Goal: Task Accomplishment & Management: Use online tool/utility

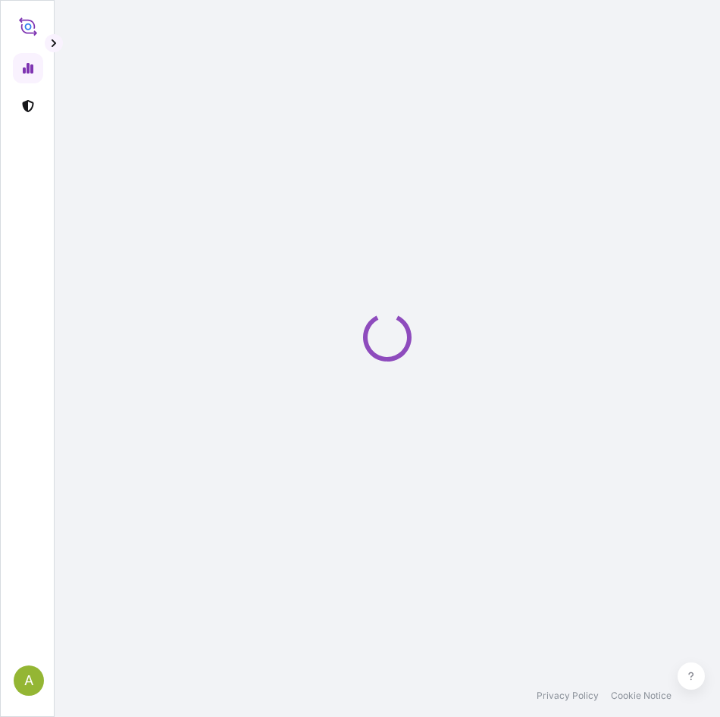
select select "2025"
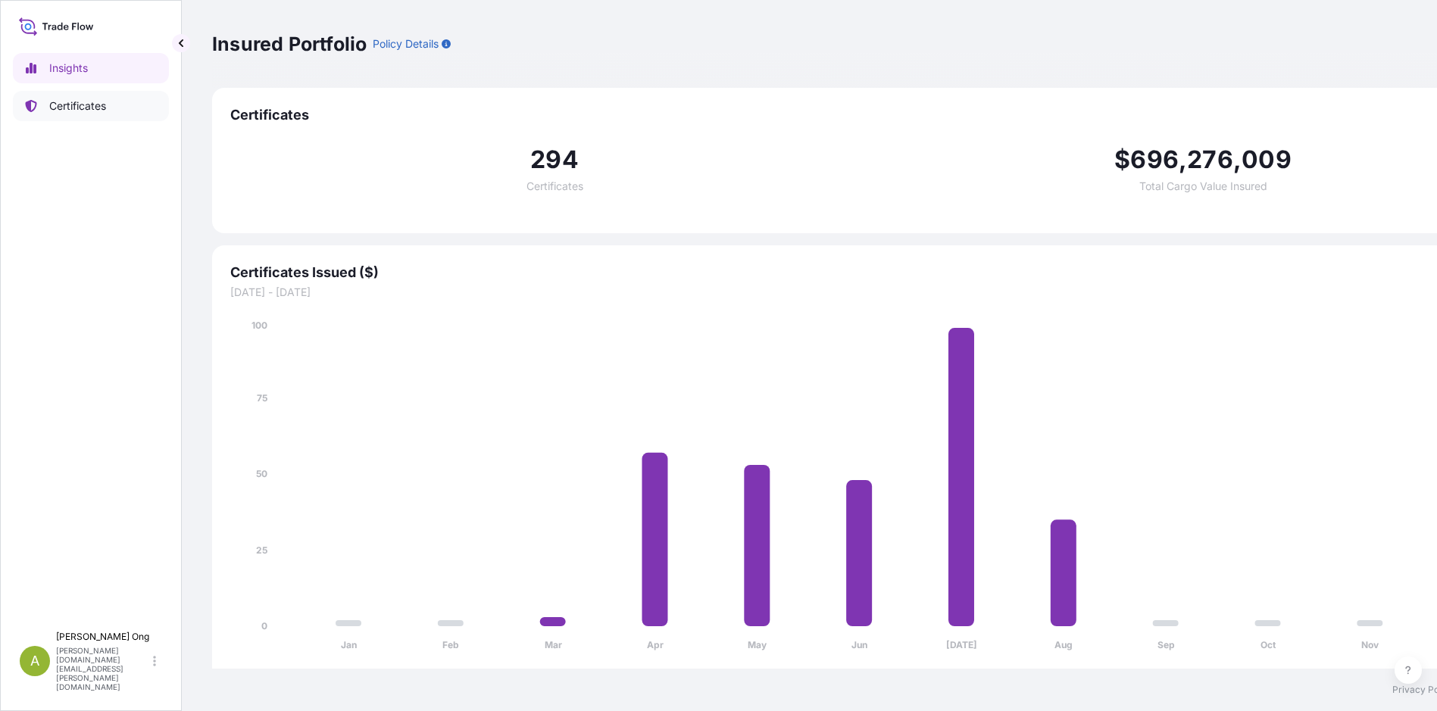
click at [86, 102] on p "Certificates" at bounding box center [77, 105] width 57 height 15
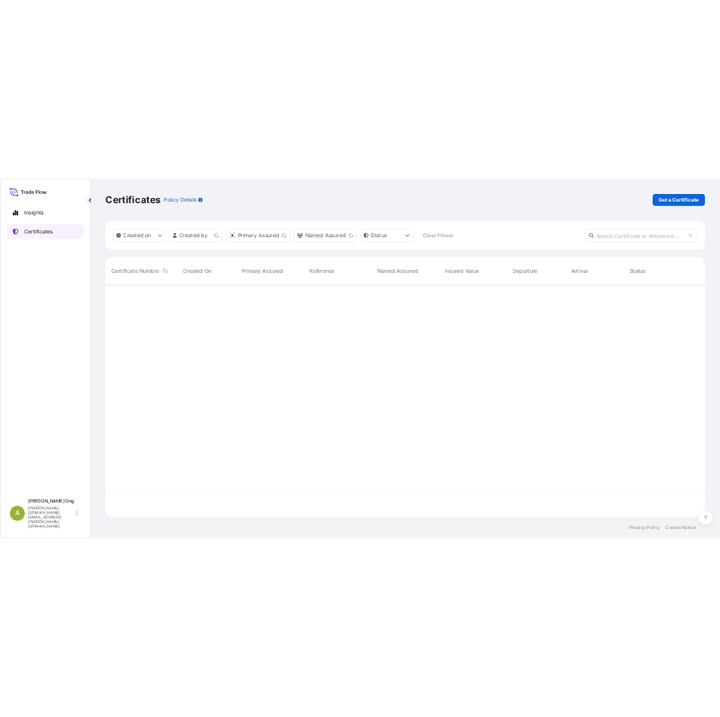
scroll to position [465, 1195]
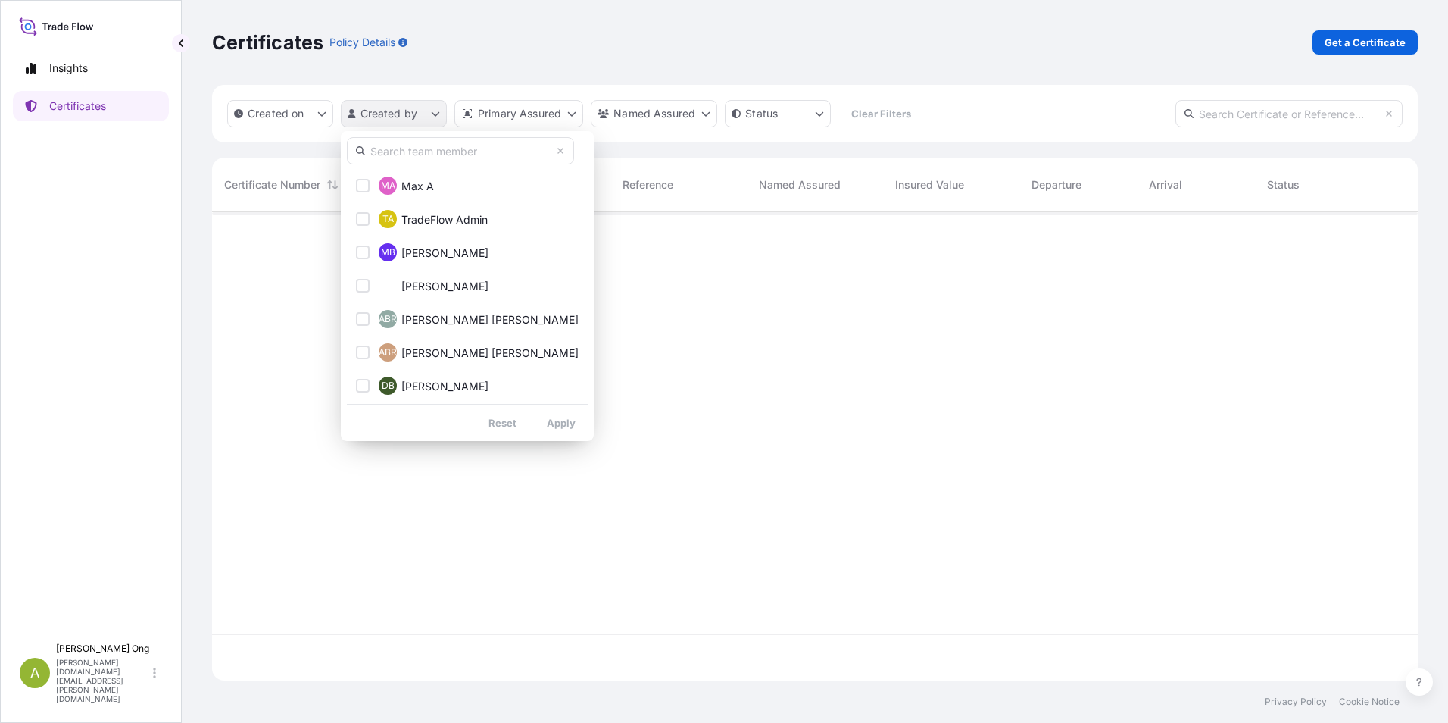
click at [436, 112] on html "Insights Certificates A [PERSON_NAME] [PERSON_NAME][DOMAIN_NAME][EMAIL_ADDRESS]…" at bounding box center [724, 361] width 1448 height 723
click at [411, 155] on input "text" at bounding box center [460, 150] width 227 height 27
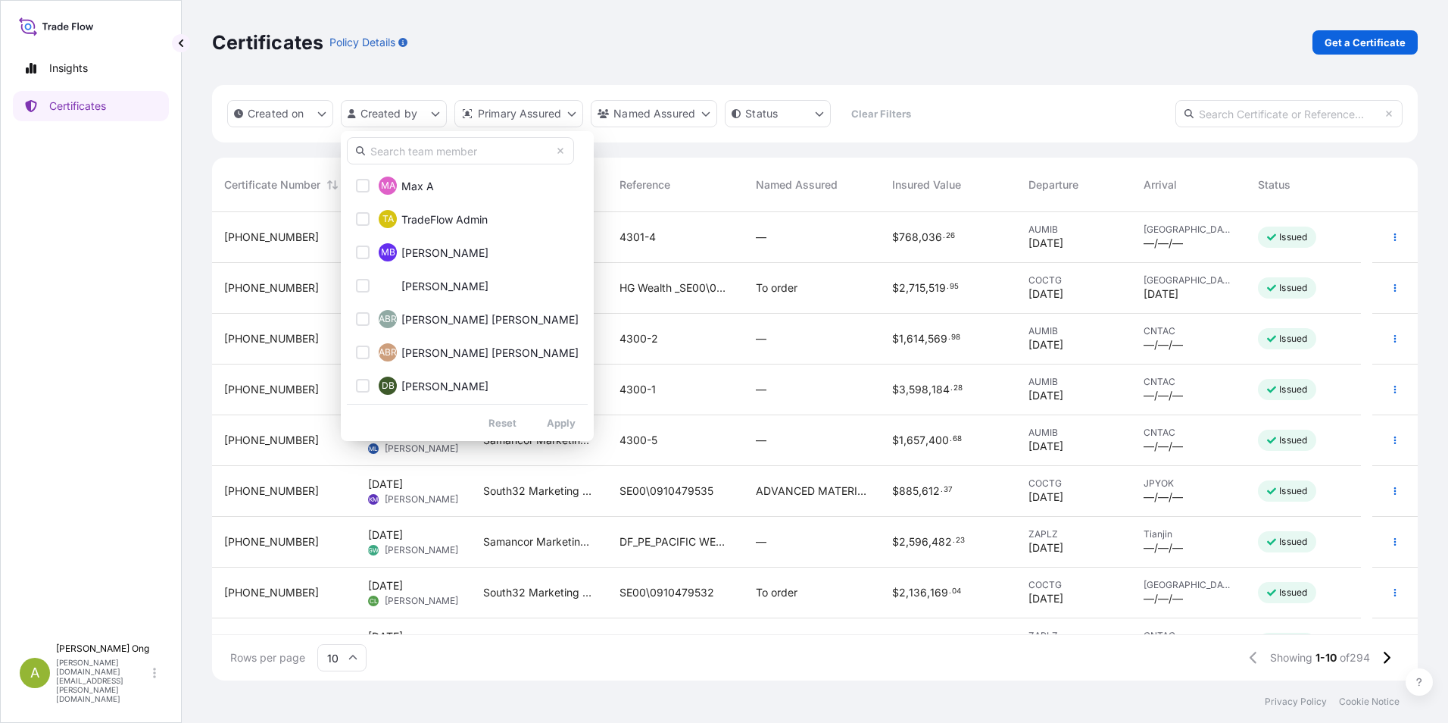
click at [437, 153] on input "text" at bounding box center [460, 150] width 227 height 27
type input "[PERSON_NAME]"
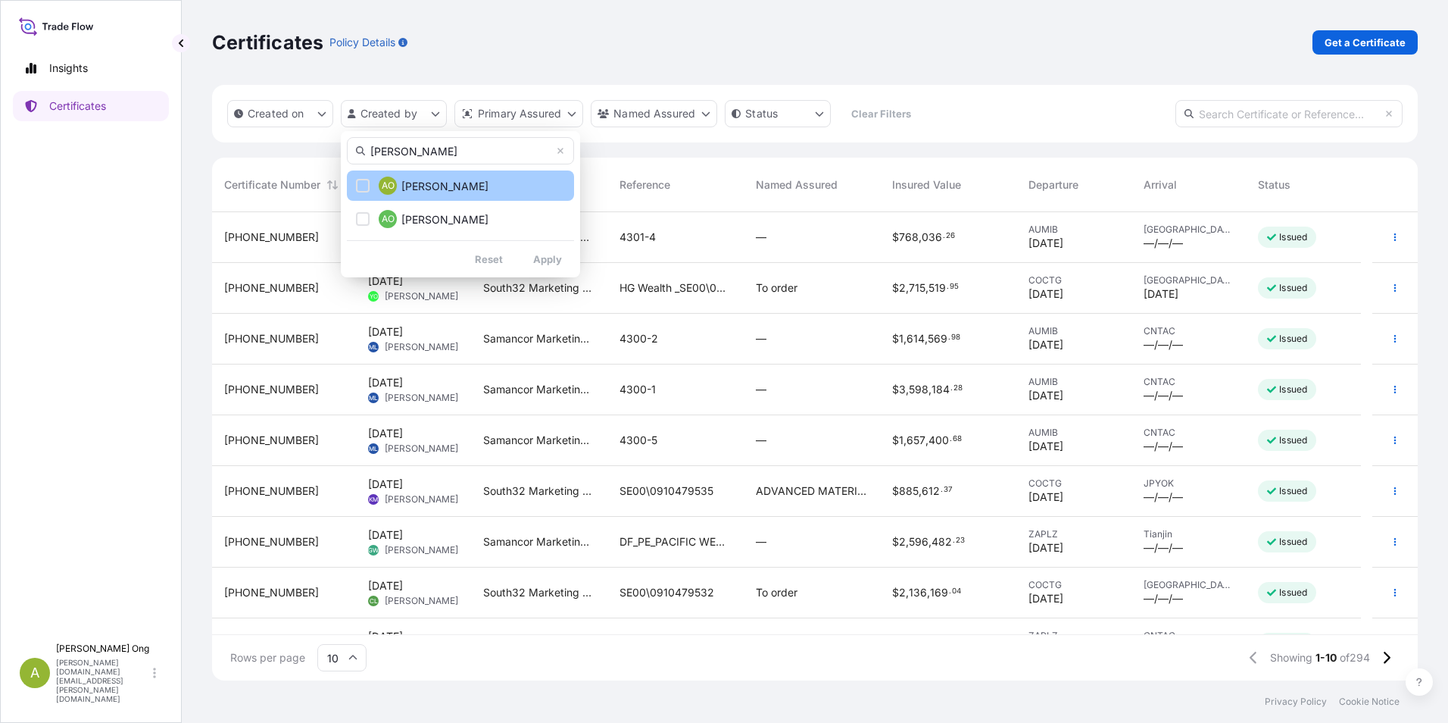
click at [359, 183] on div "Select Option" at bounding box center [363, 186] width 14 height 14
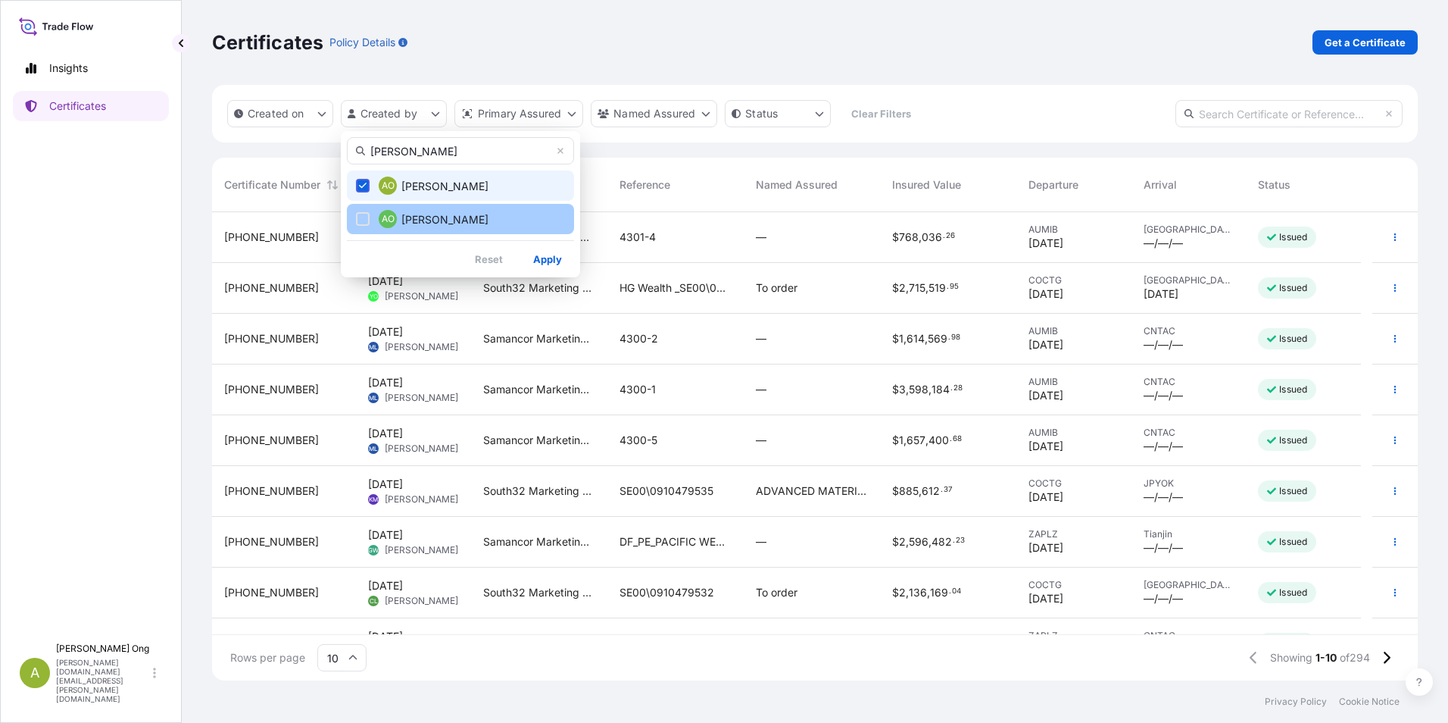
drag, startPoint x: 362, startPoint y: 215, endPoint x: 397, endPoint y: 233, distance: 39.0
click at [362, 216] on div "Select Option" at bounding box center [363, 219] width 14 height 14
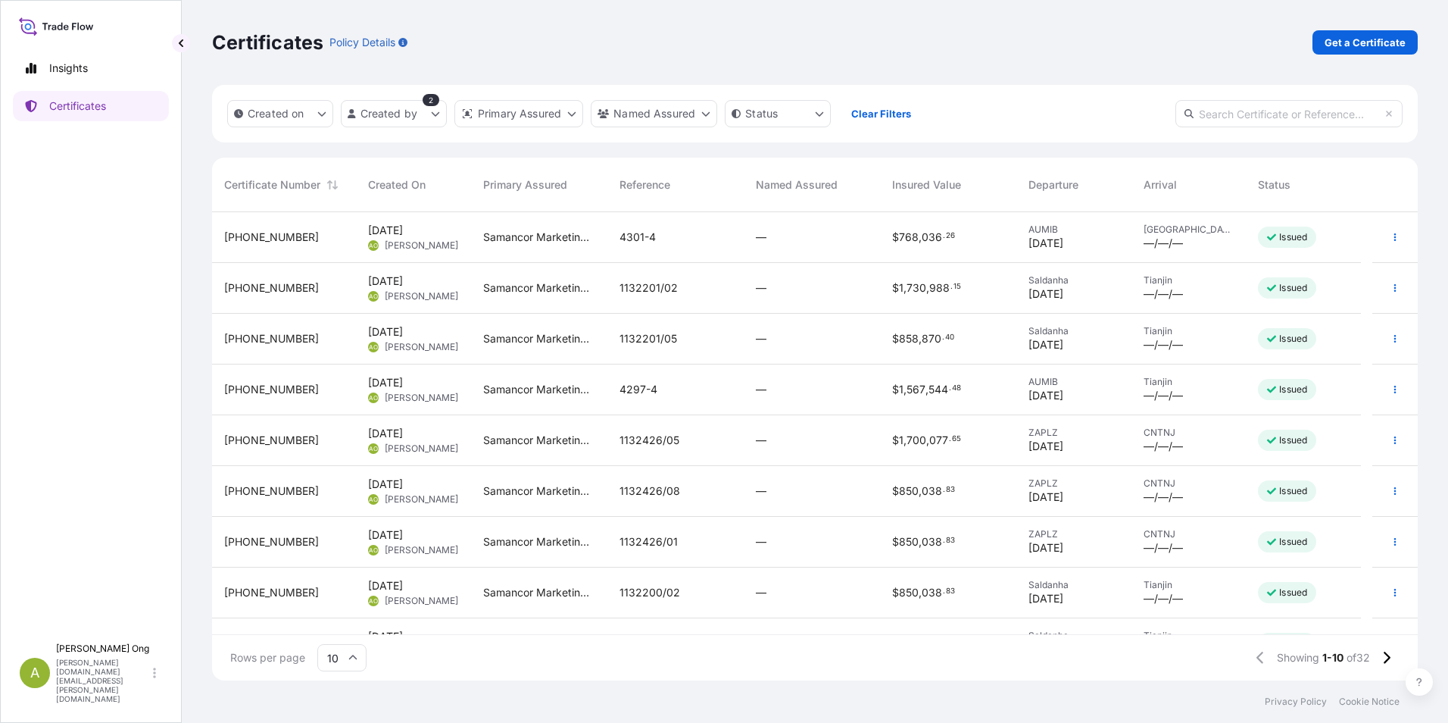
click at [719, 239] on span "[DATE]" at bounding box center [1046, 243] width 35 height 15
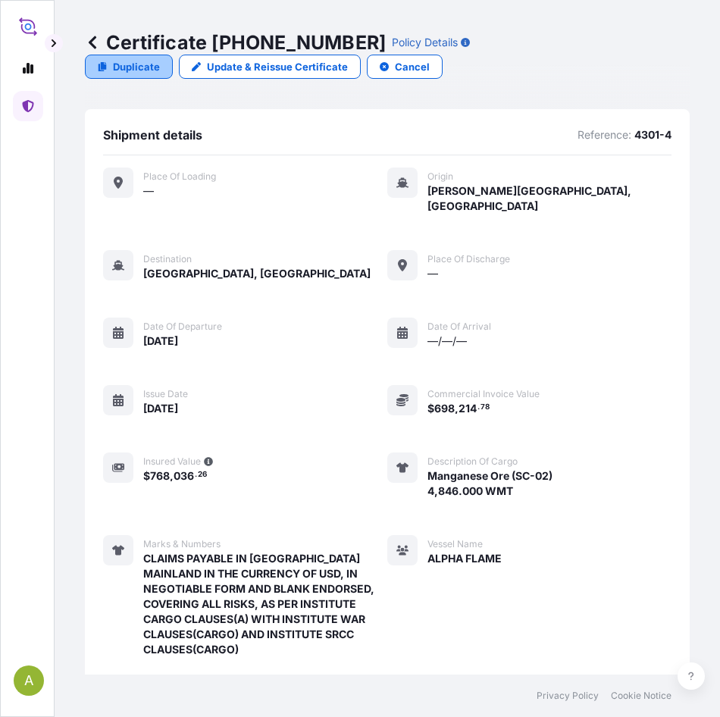
click at [141, 64] on p "Duplicate" at bounding box center [136, 66] width 47 height 15
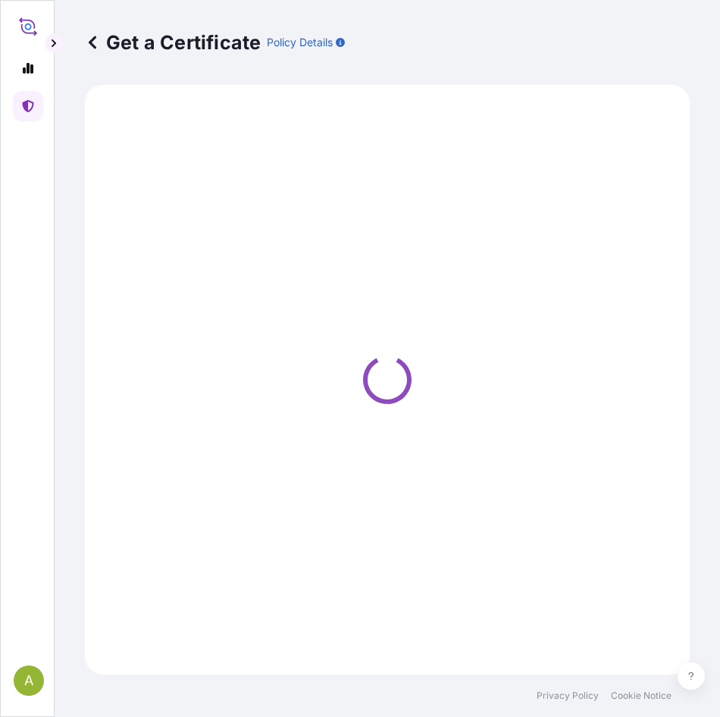
select select "Sea"
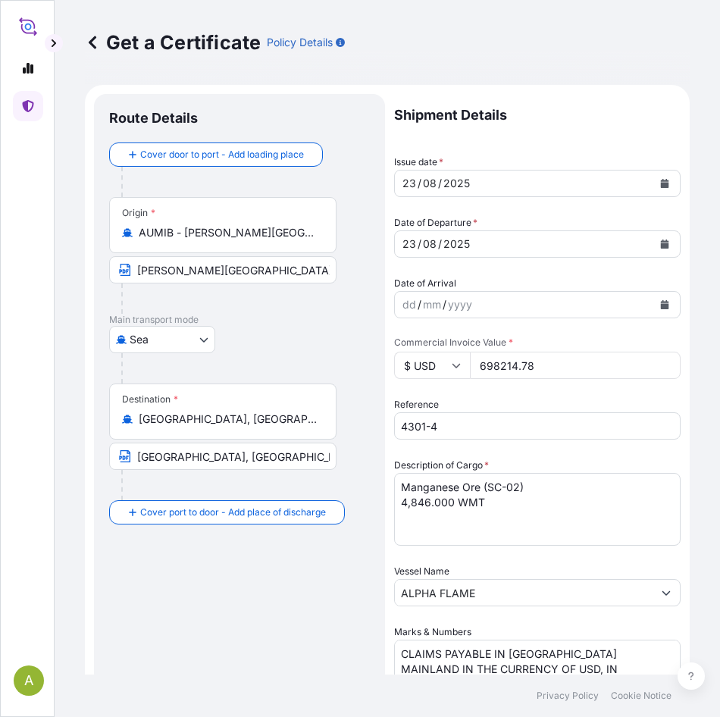
select select "31710"
click at [661, 185] on icon "Calendar" at bounding box center [665, 183] width 8 height 9
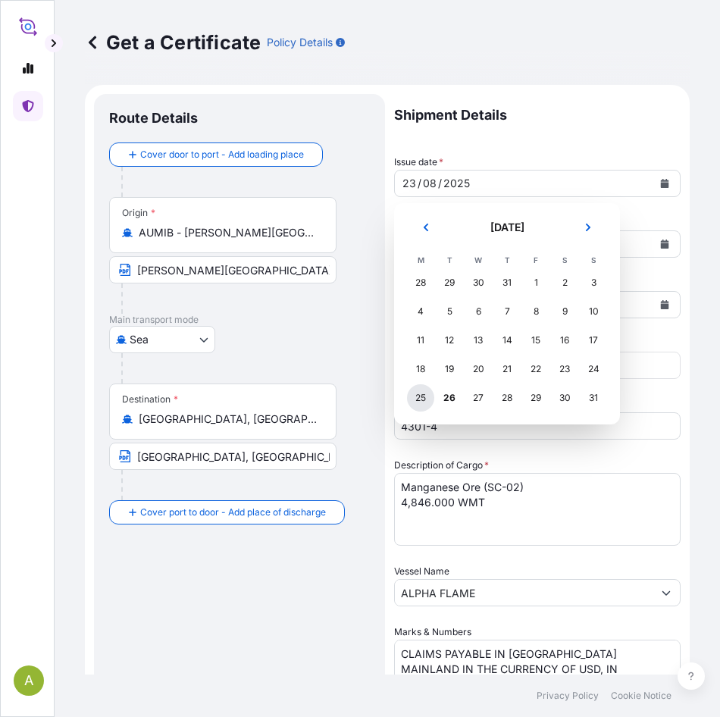
click at [420, 398] on div "25" at bounding box center [420, 397] width 27 height 27
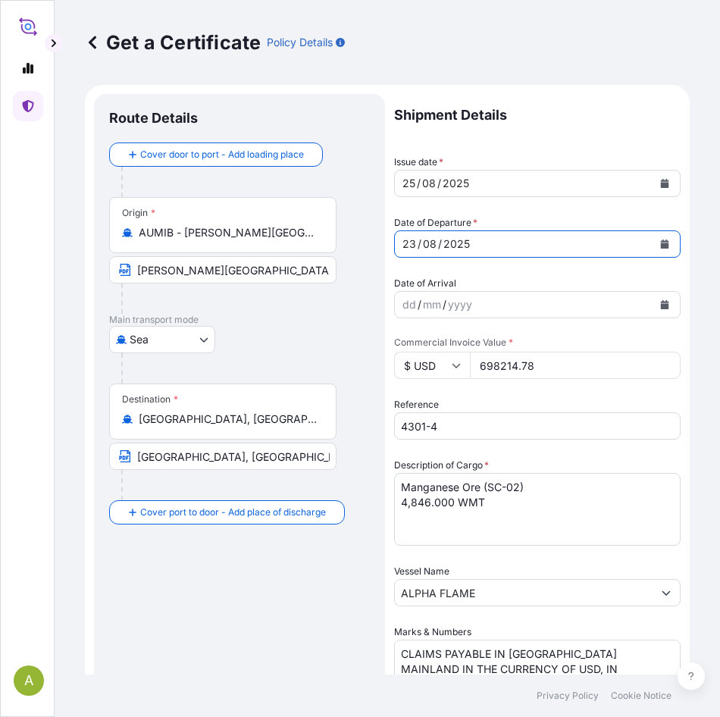
click at [409, 241] on div "23" at bounding box center [409, 244] width 17 height 18
drag, startPoint x: 563, startPoint y: 365, endPoint x: 417, endPoint y: 364, distance: 145.4
click at [417, 364] on div "$ USD 698214.78" at bounding box center [537, 364] width 286 height 27
type input "727395.46"
click at [489, 438] on input "4301-4" at bounding box center [537, 425] width 286 height 27
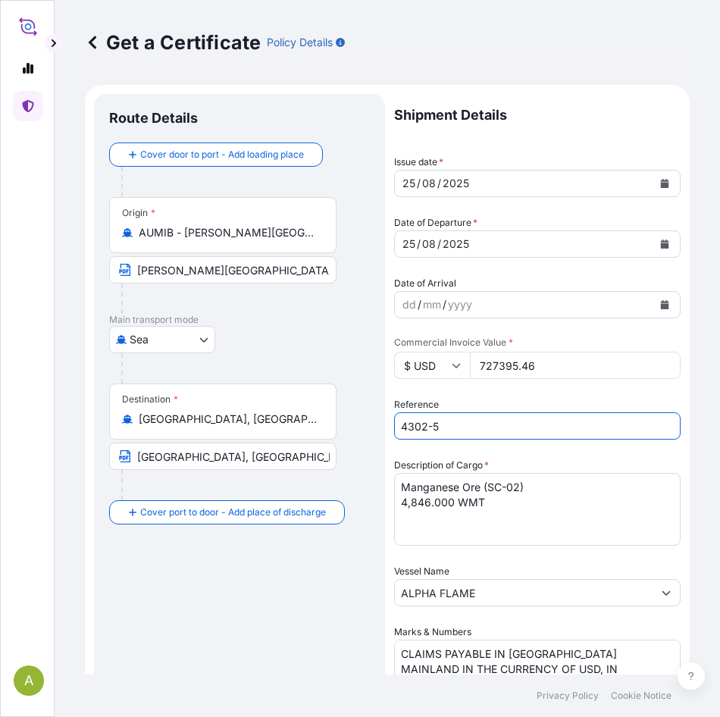
type input "4302-5"
click at [486, 484] on textarea "Manganese Ore (SC-02) 4,846.000 WMT" at bounding box center [537, 509] width 286 height 73
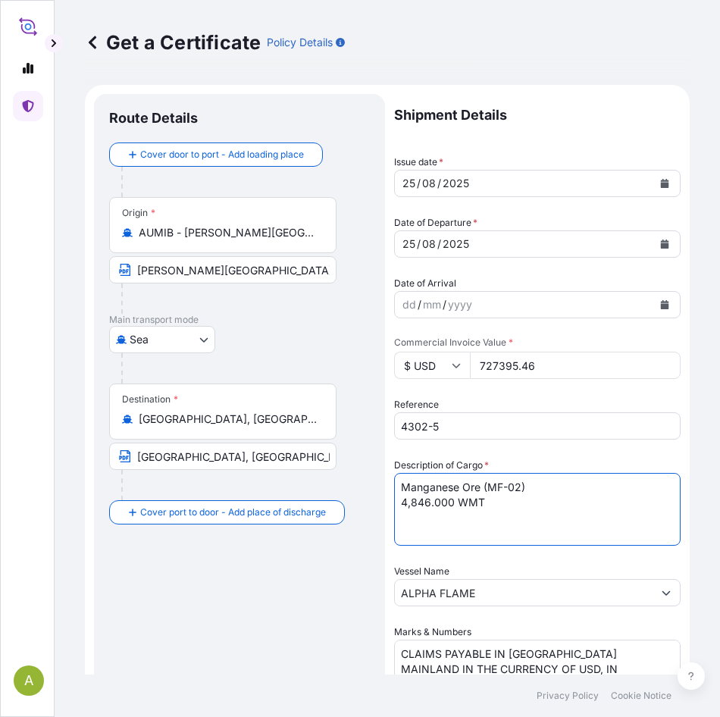
click at [411, 500] on textarea "Manganese Ore (SC-02) 4,846.000 WMT" at bounding box center [537, 509] width 286 height 73
type textarea "Manganese Ore (MF-02) 4,708.000 WMT"
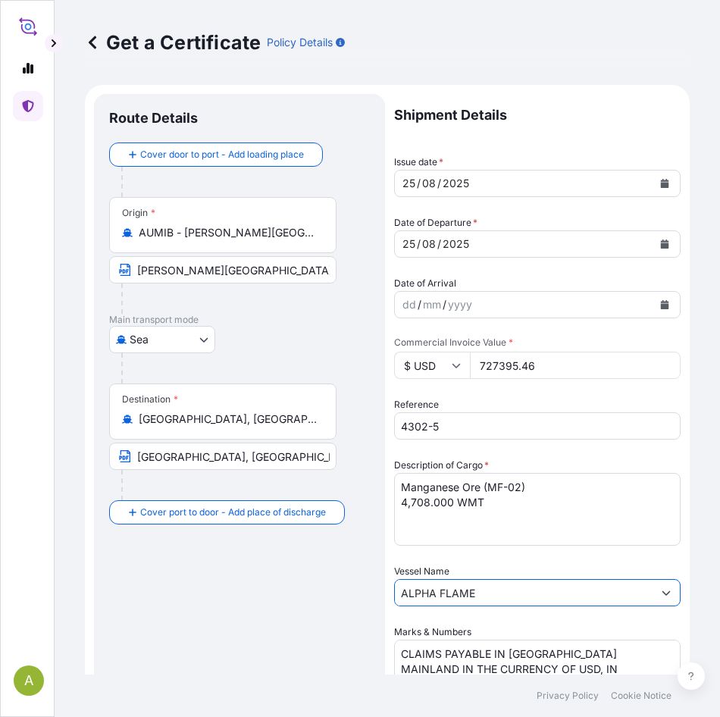
drag, startPoint x: 488, startPoint y: 593, endPoint x: 131, endPoint y: 560, distance: 358.3
click at [134, 563] on form "Route Details Cover door to port - Add loading place Place of loading Road / [G…" at bounding box center [387, 627] width 604 height 1085
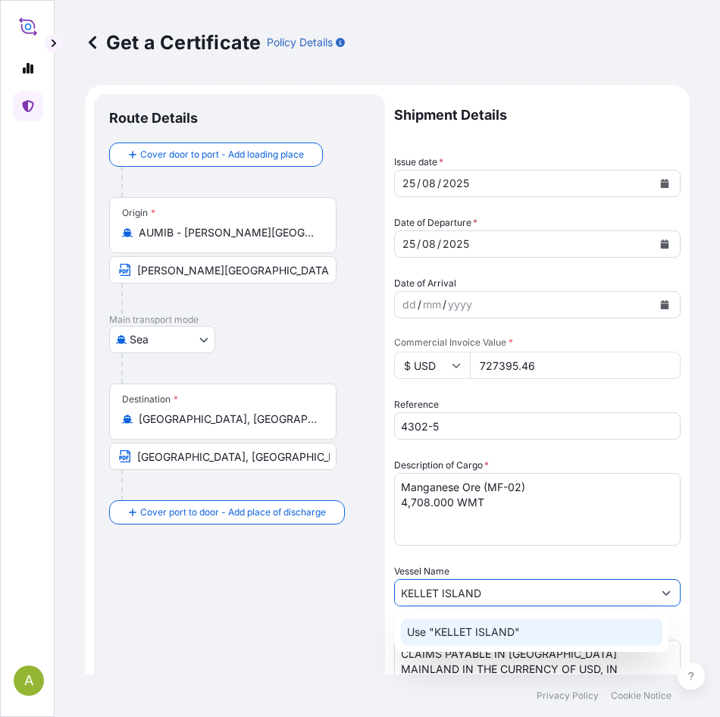
click at [487, 629] on p "Use "KELLET ISLAND"" at bounding box center [463, 631] width 113 height 15
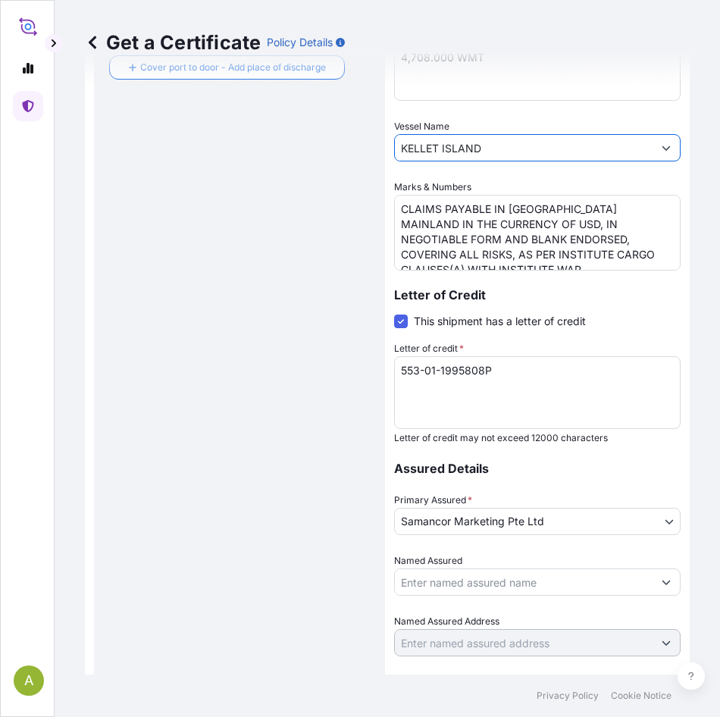
scroll to position [496, 0]
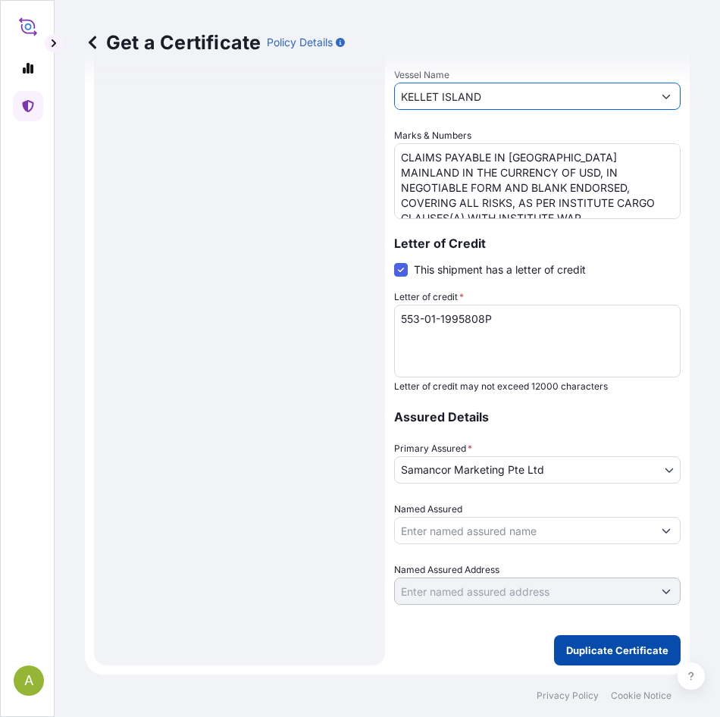
type input "KELLET ISLAND"
click at [622, 652] on p "Duplicate Certificate" at bounding box center [617, 649] width 102 height 15
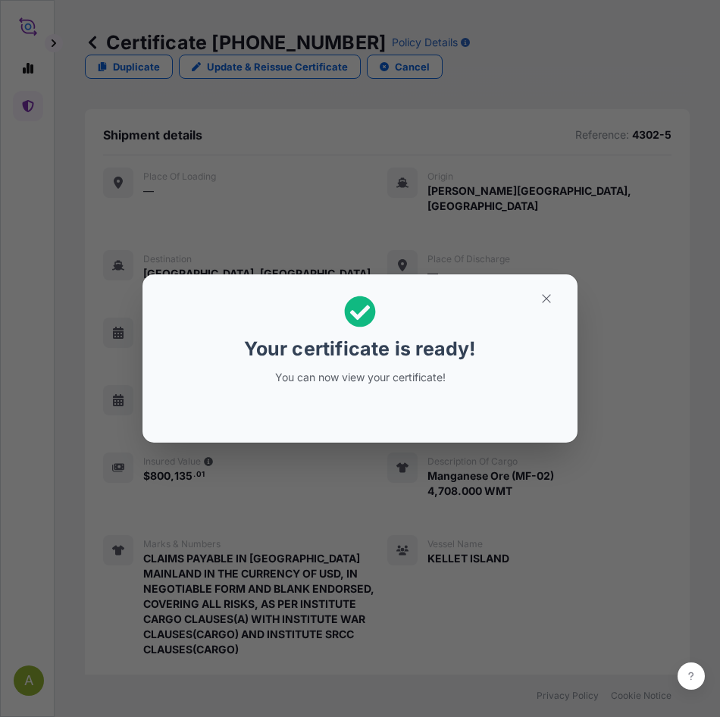
click at [448, 498] on div "Your certificate is ready! You can now view your certificate!" at bounding box center [360, 358] width 720 height 717
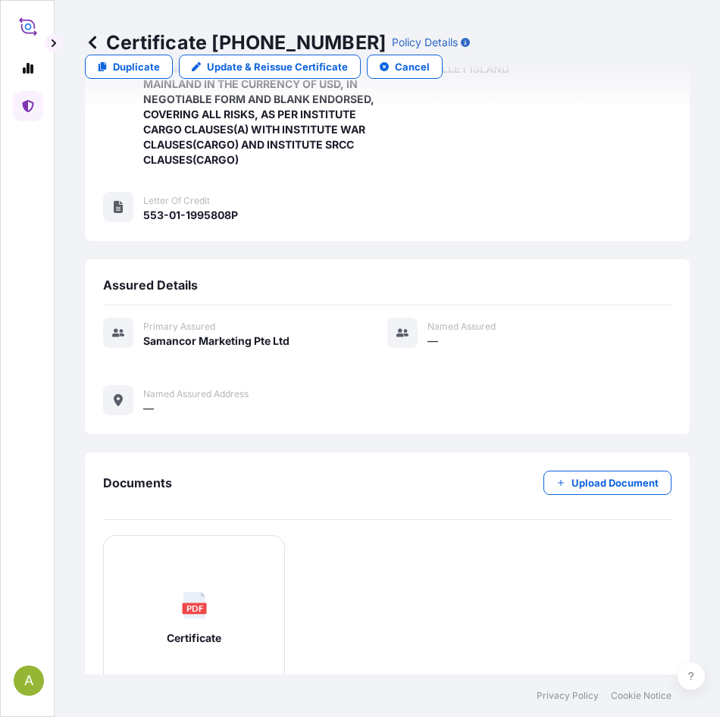
scroll to position [595, 0]
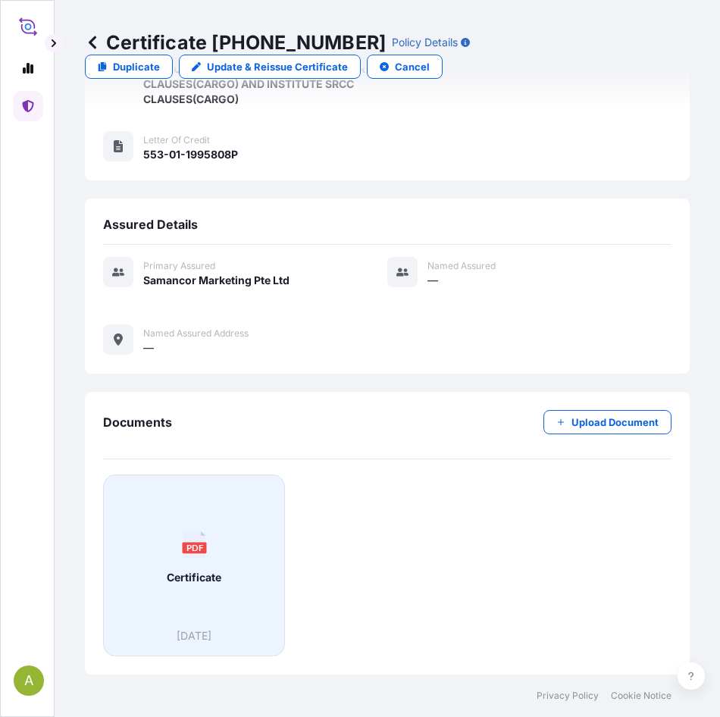
click at [201, 543] on text "PDF" at bounding box center [194, 547] width 17 height 10
